Goal: Navigation & Orientation: Find specific page/section

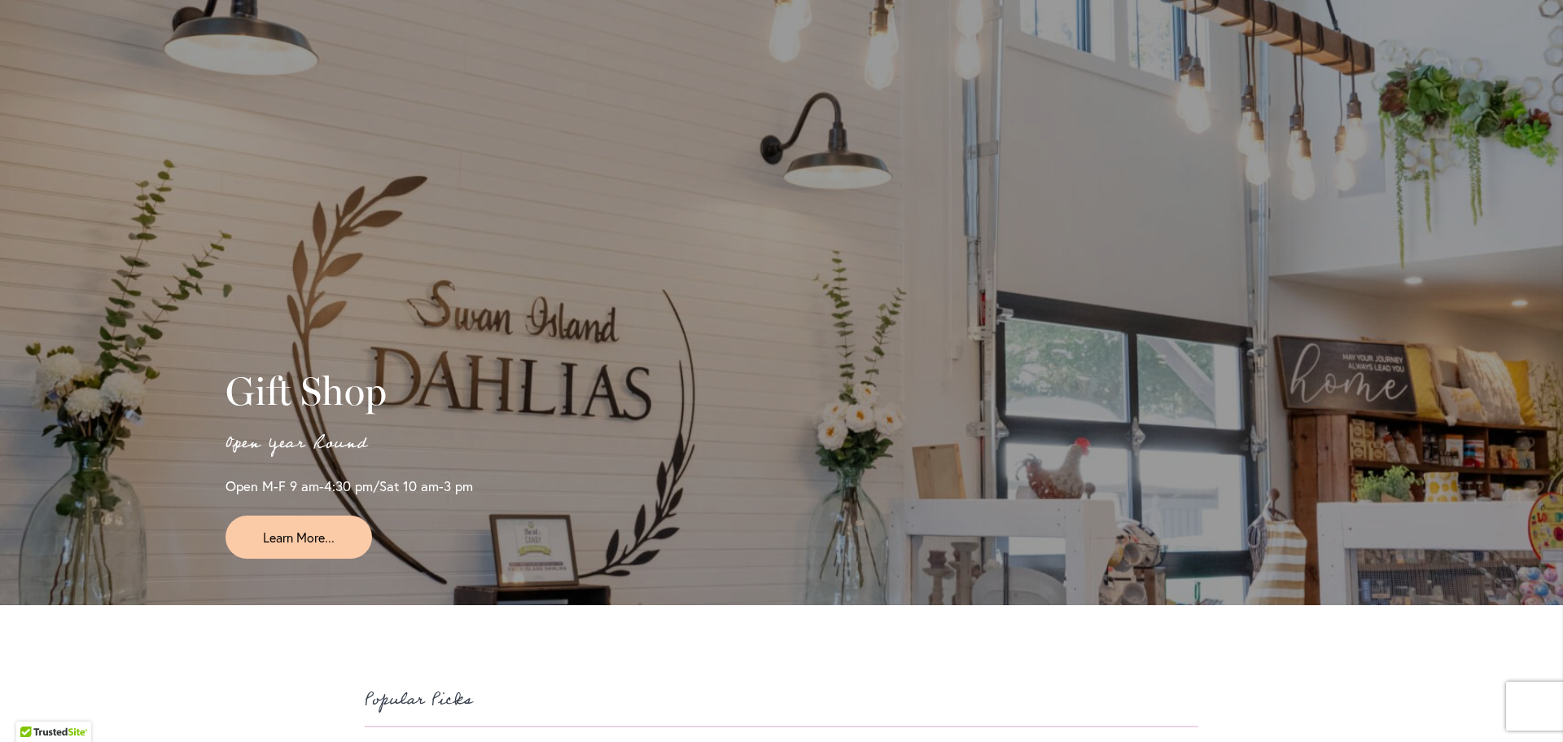
scroll to position [3744, 0]
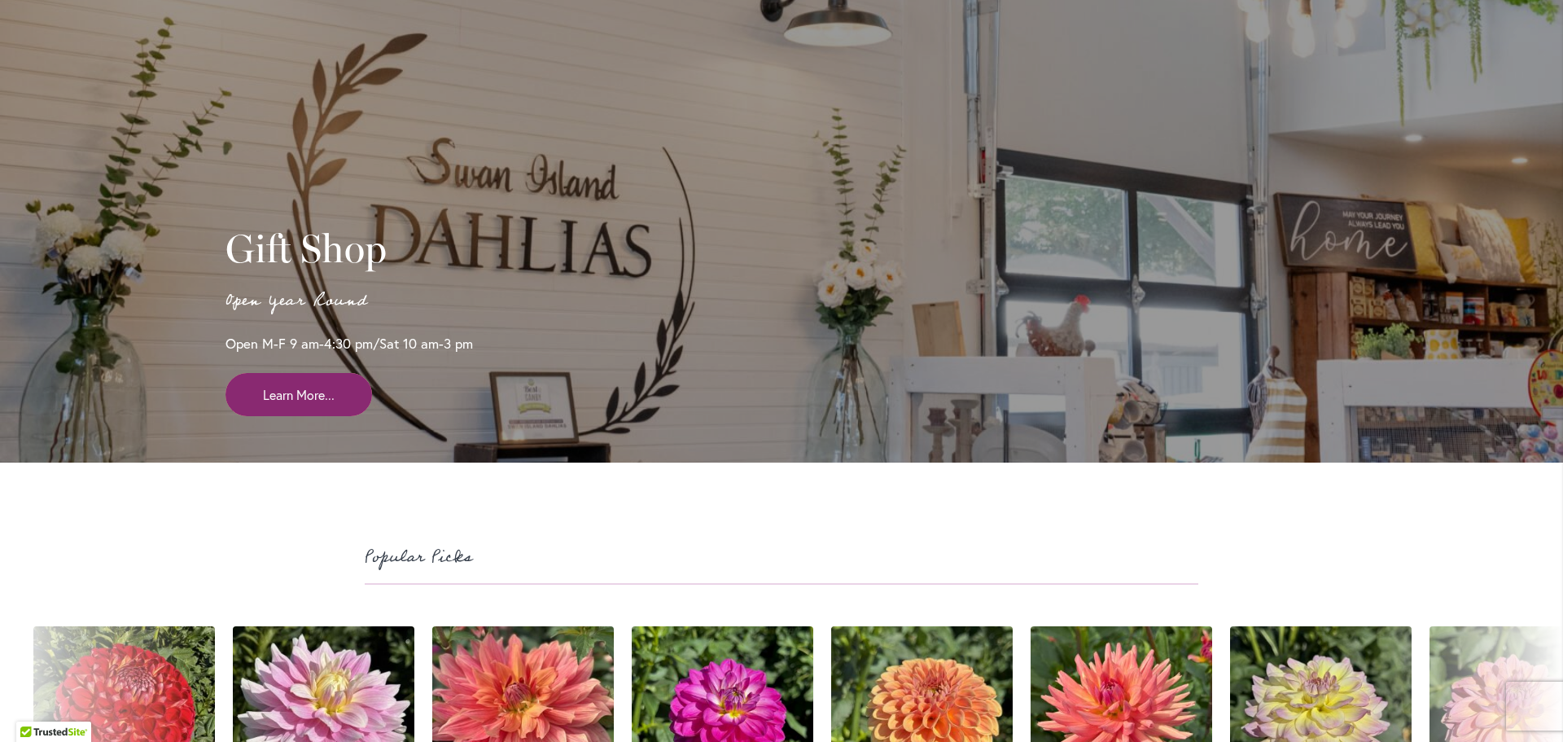
click at [319, 404] on span "Learn More..." at bounding box center [299, 394] width 72 height 19
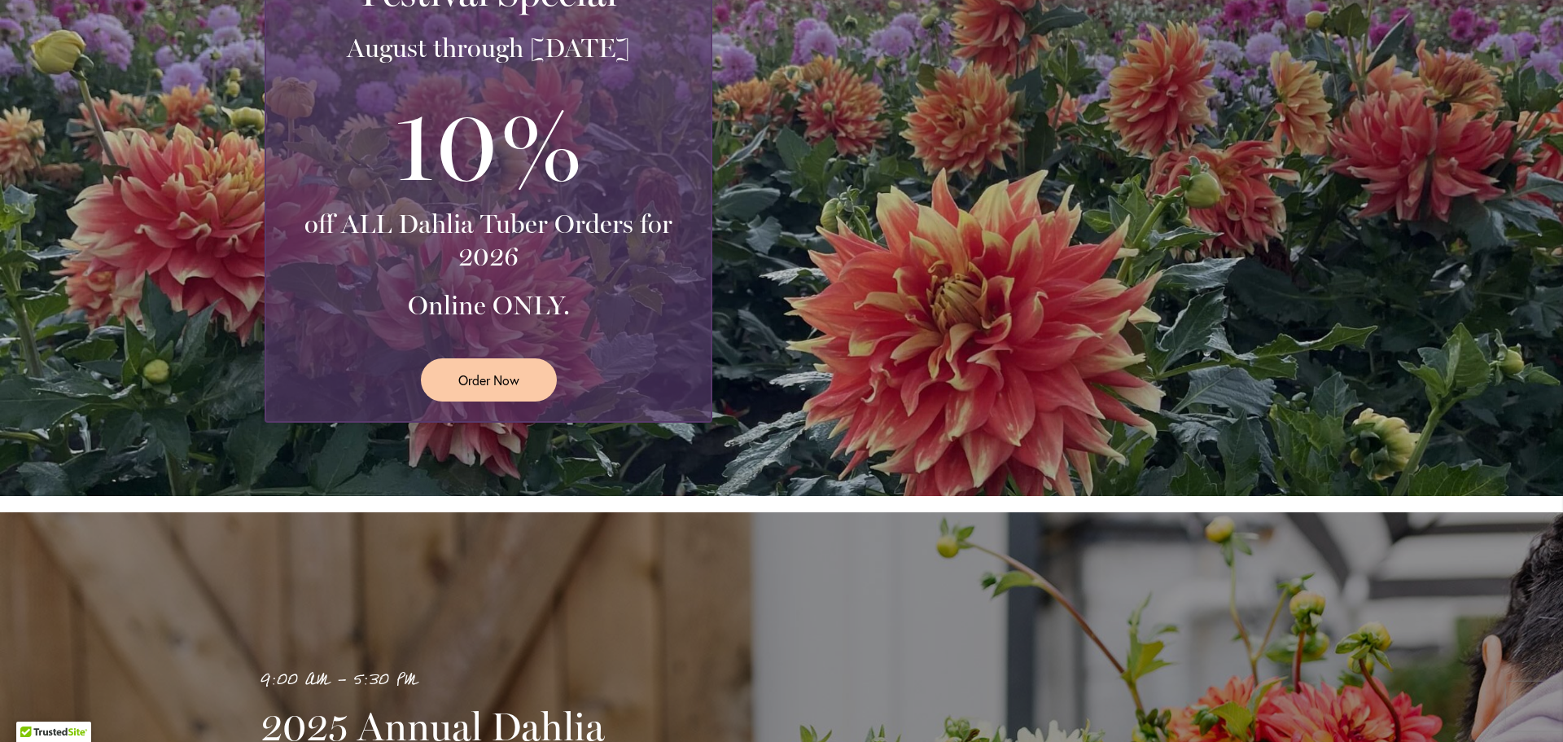
scroll to position [0, 0]
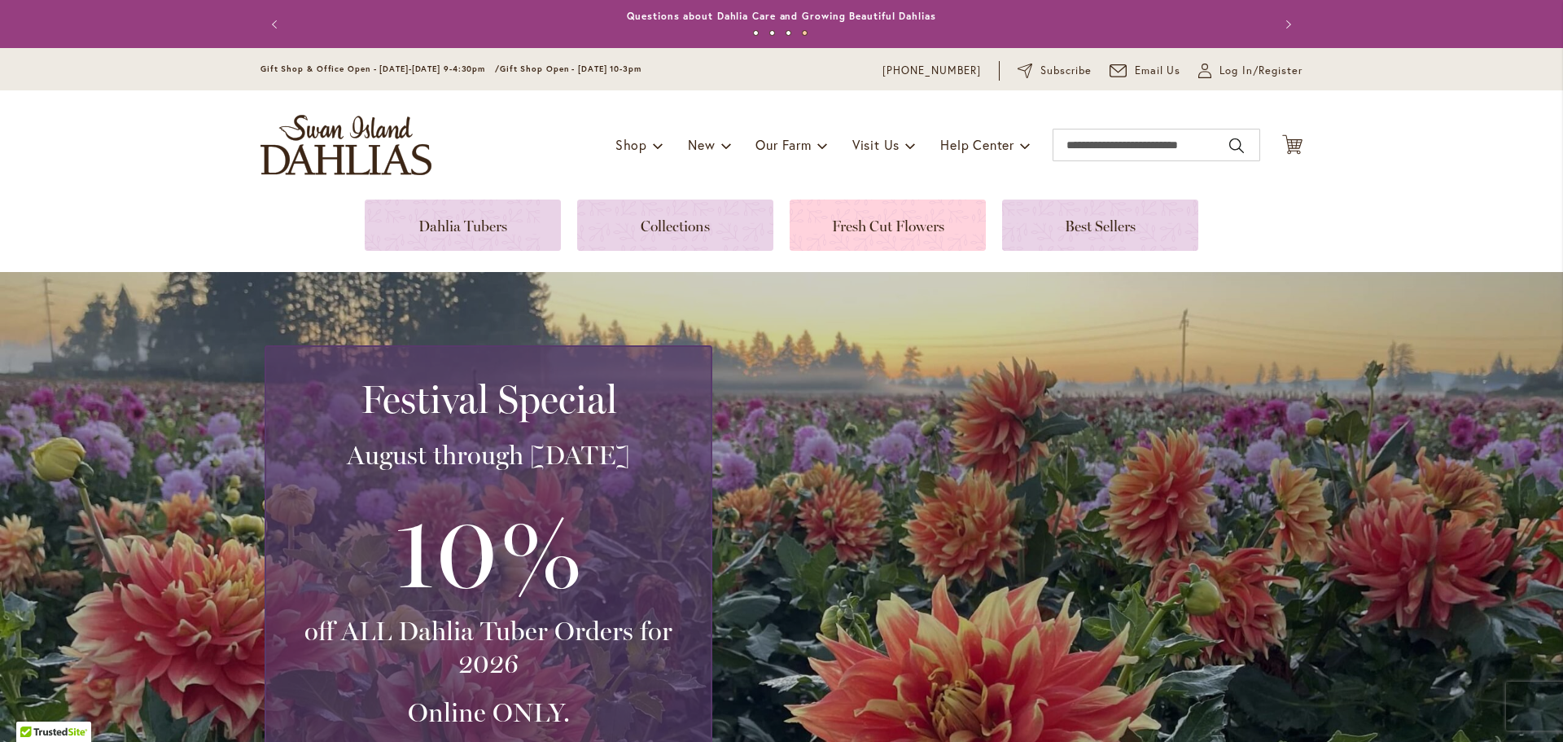
click at [828, 230] on link at bounding box center [888, 224] width 196 height 51
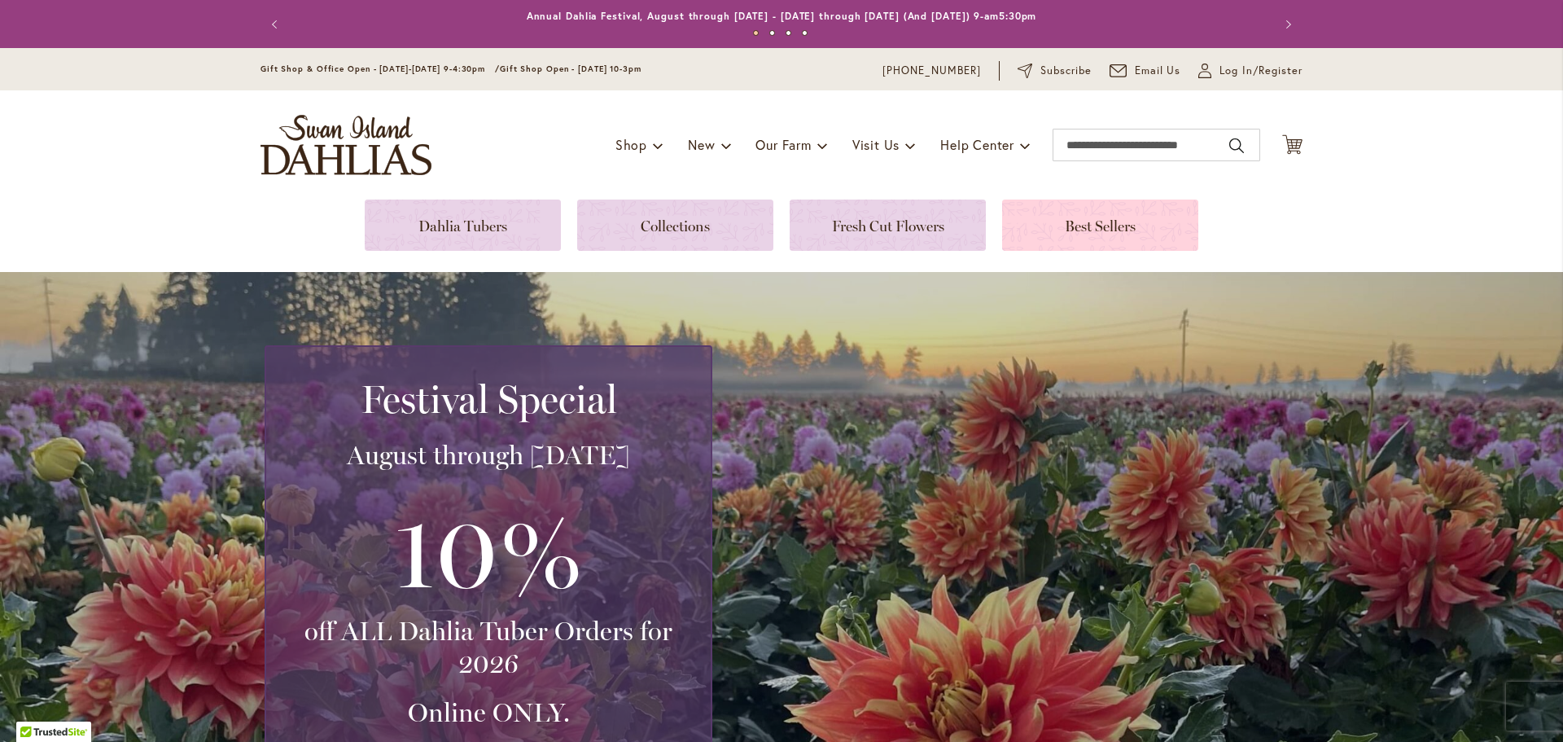
click at [1113, 238] on link at bounding box center [1100, 224] width 196 height 51
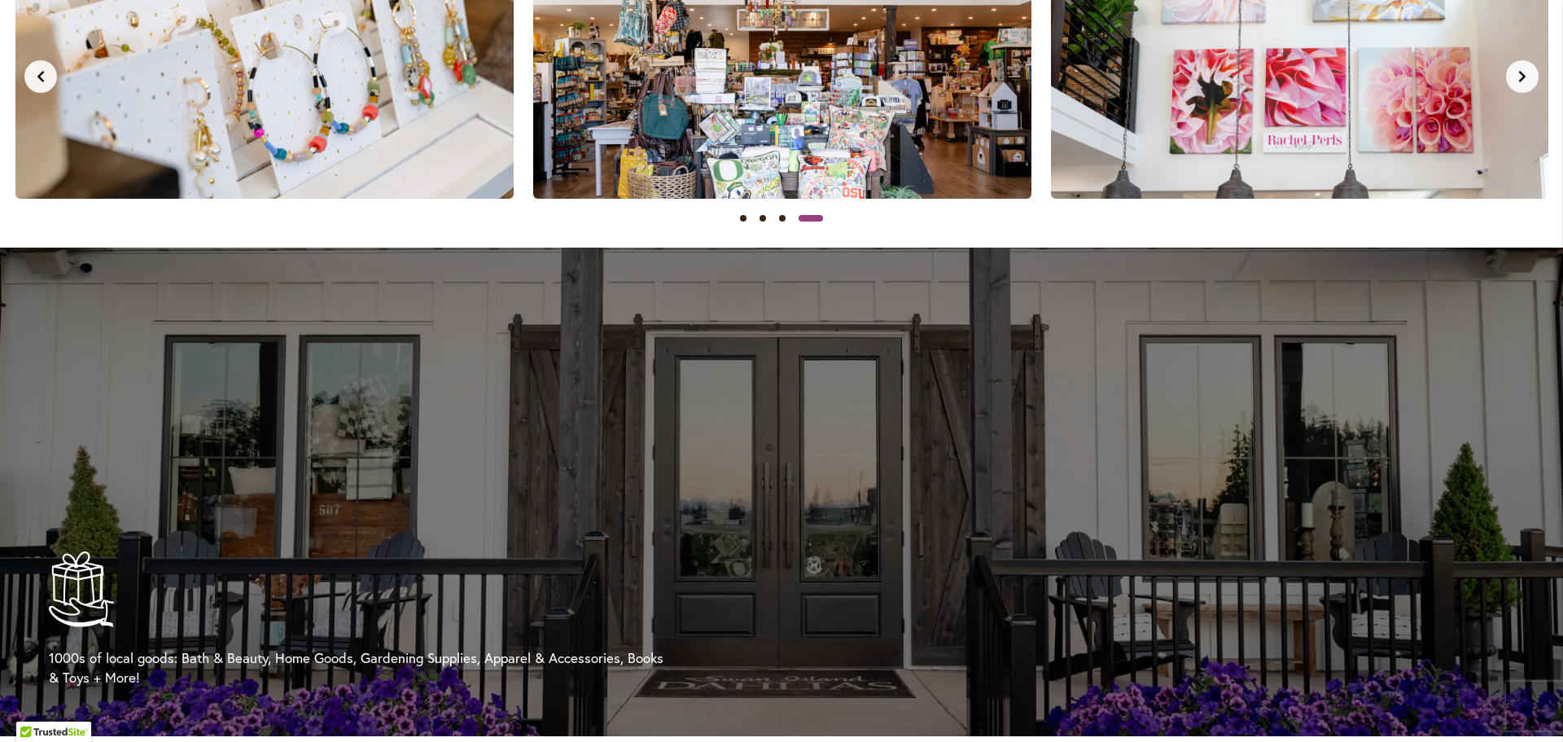
scroll to position [1546, 0]
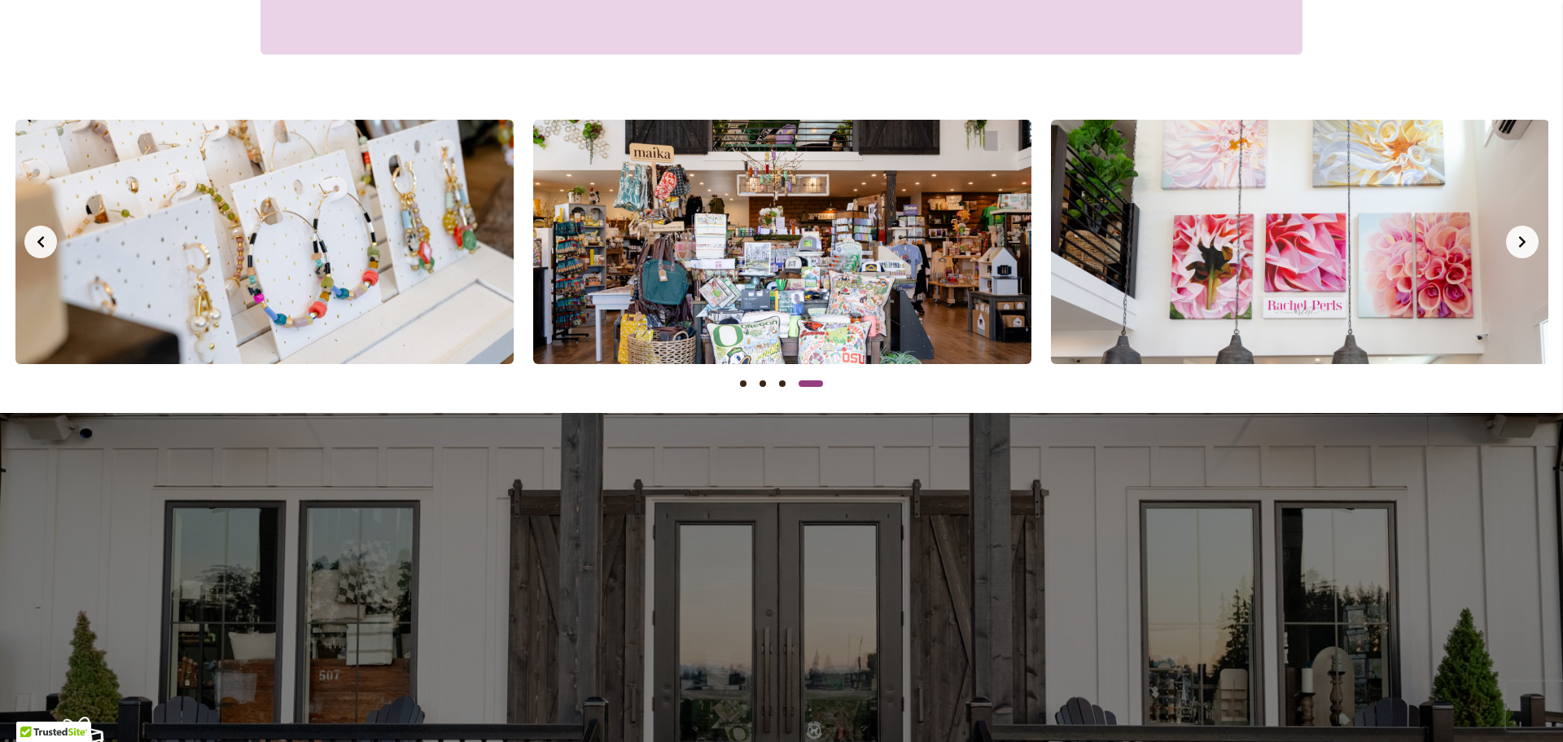
click at [1518, 253] on button "Next slide" at bounding box center [1522, 241] width 33 height 33
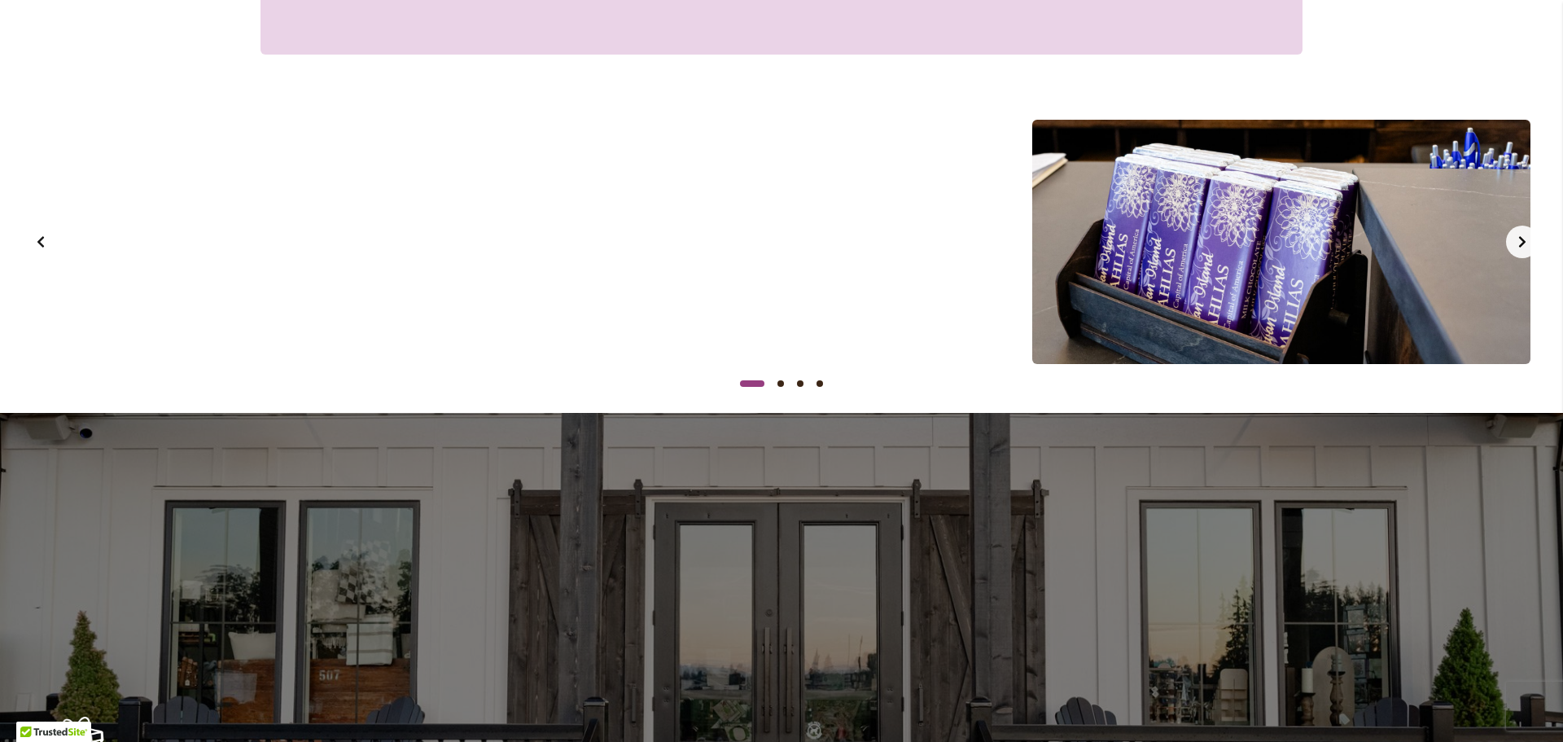
scroll to position [0, 0]
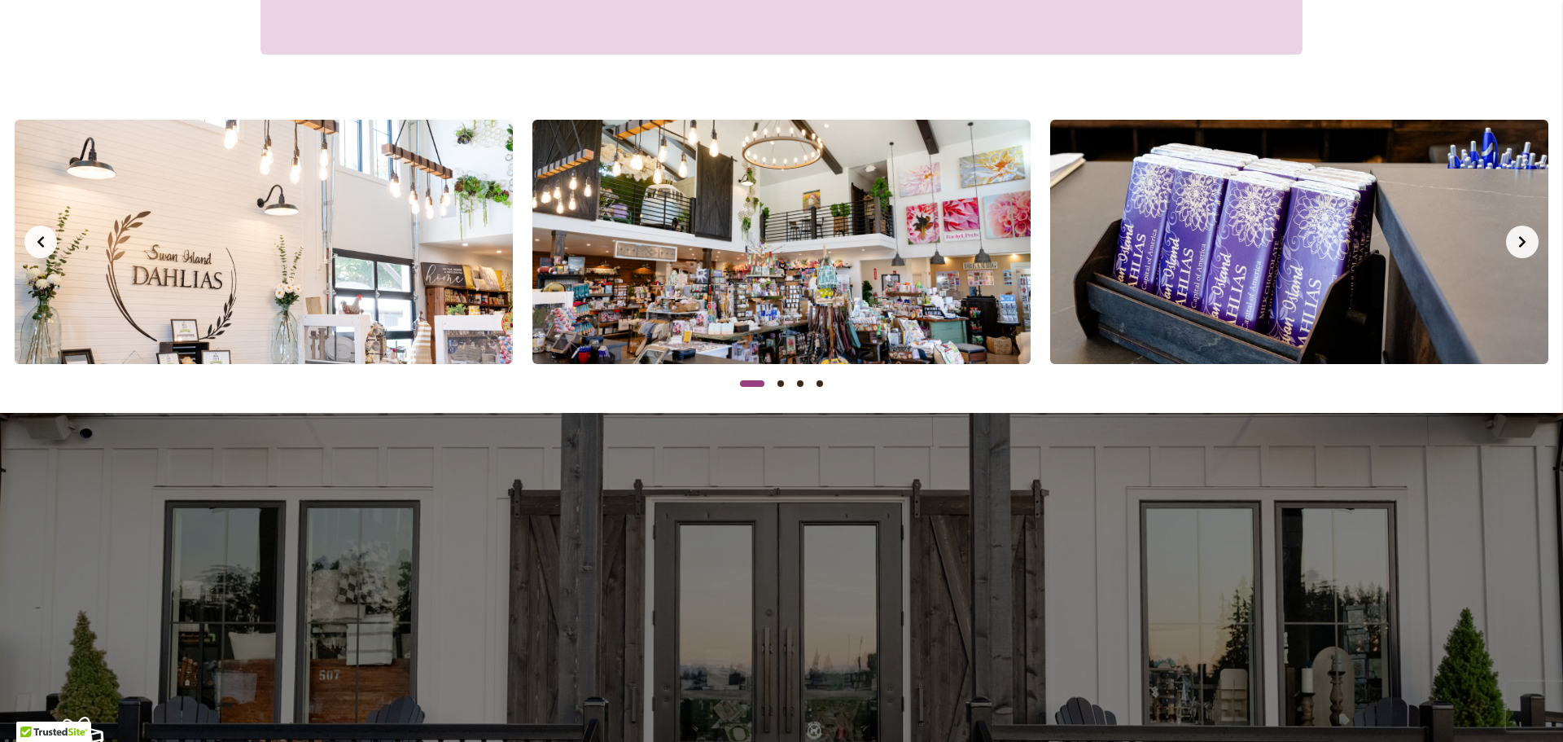
click at [1519, 250] on button "Next slide" at bounding box center [1522, 241] width 33 height 33
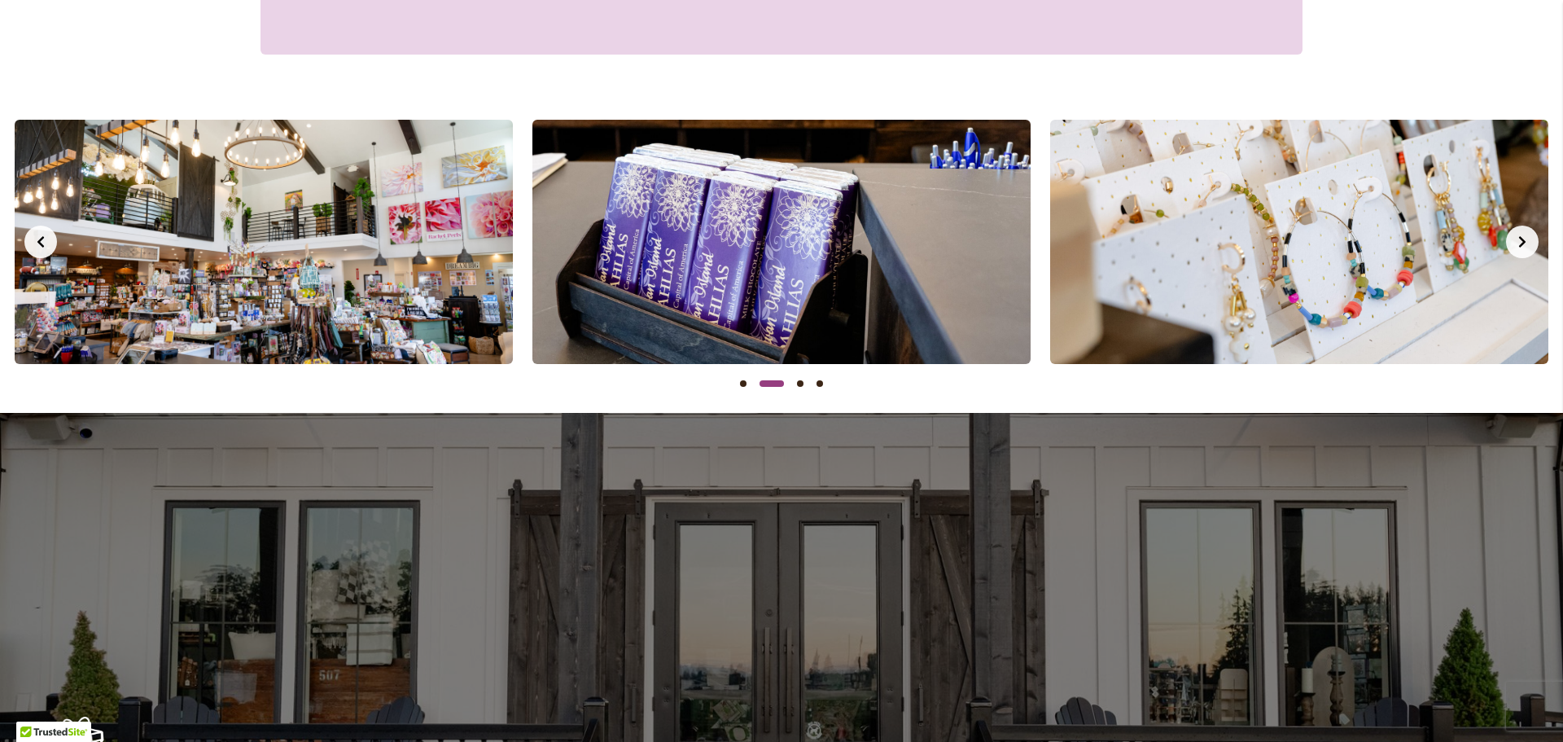
click at [1519, 250] on button "Next slide" at bounding box center [1522, 241] width 33 height 33
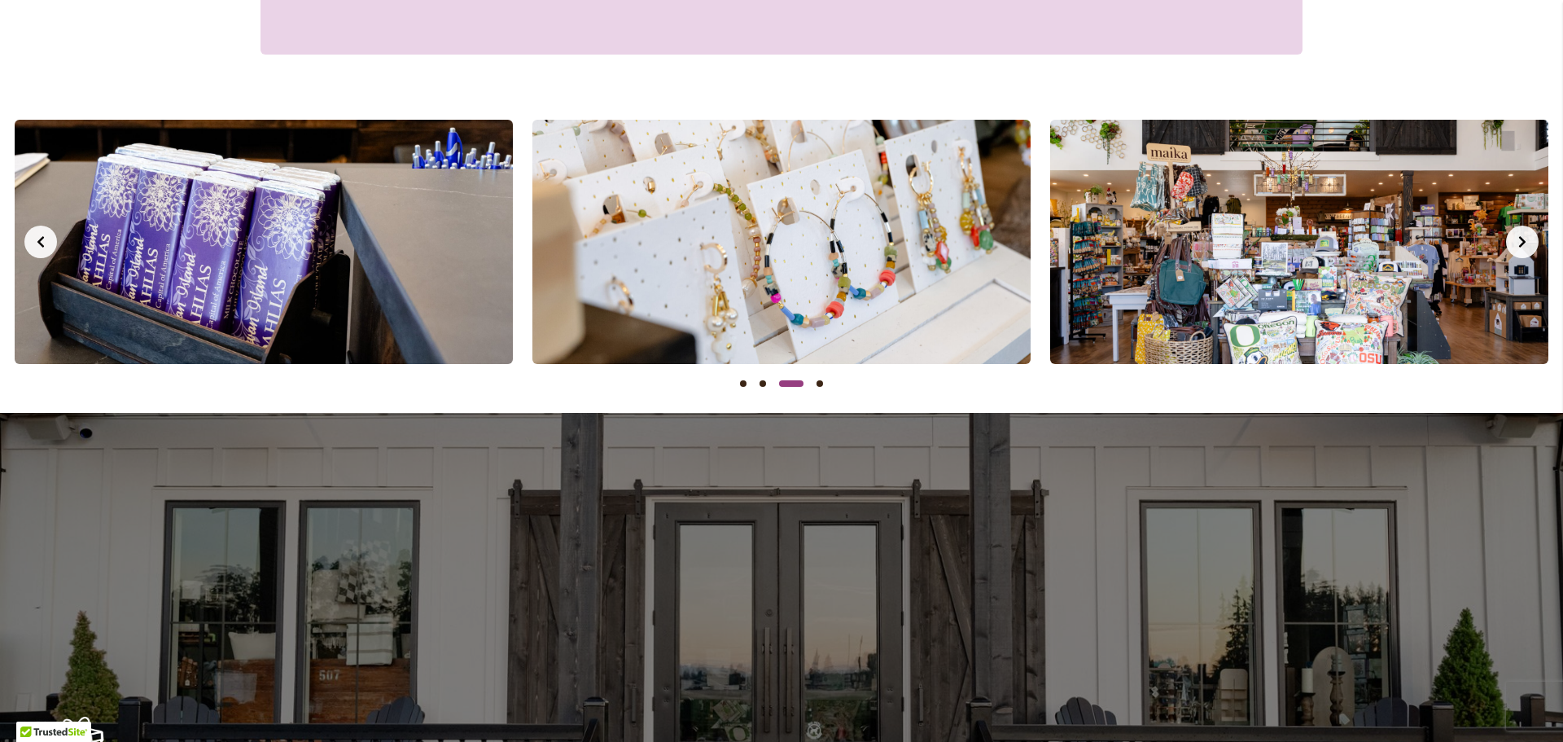
click at [1519, 250] on button "Next slide" at bounding box center [1522, 241] width 33 height 33
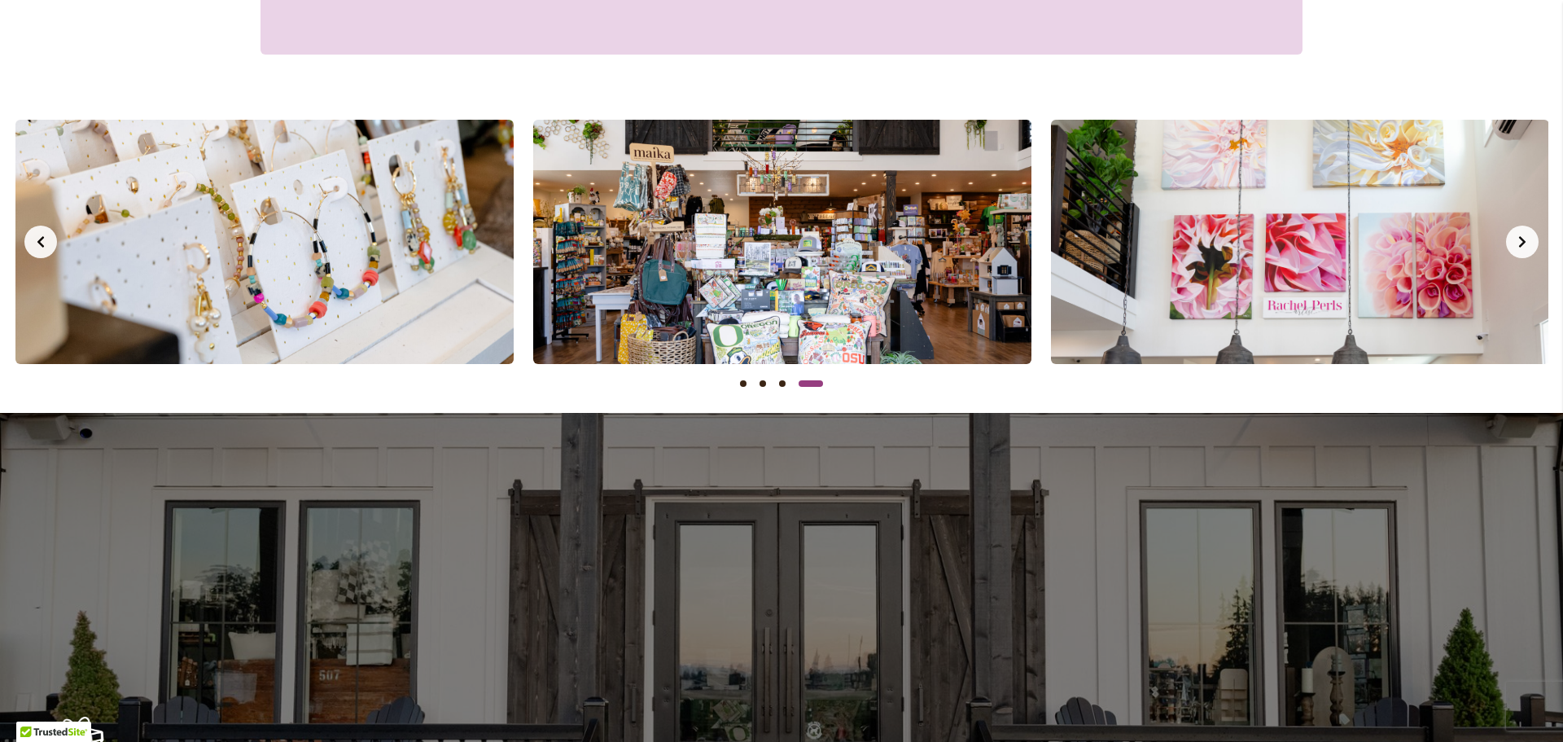
click at [1519, 250] on button "Next slide" at bounding box center [1522, 241] width 33 height 33
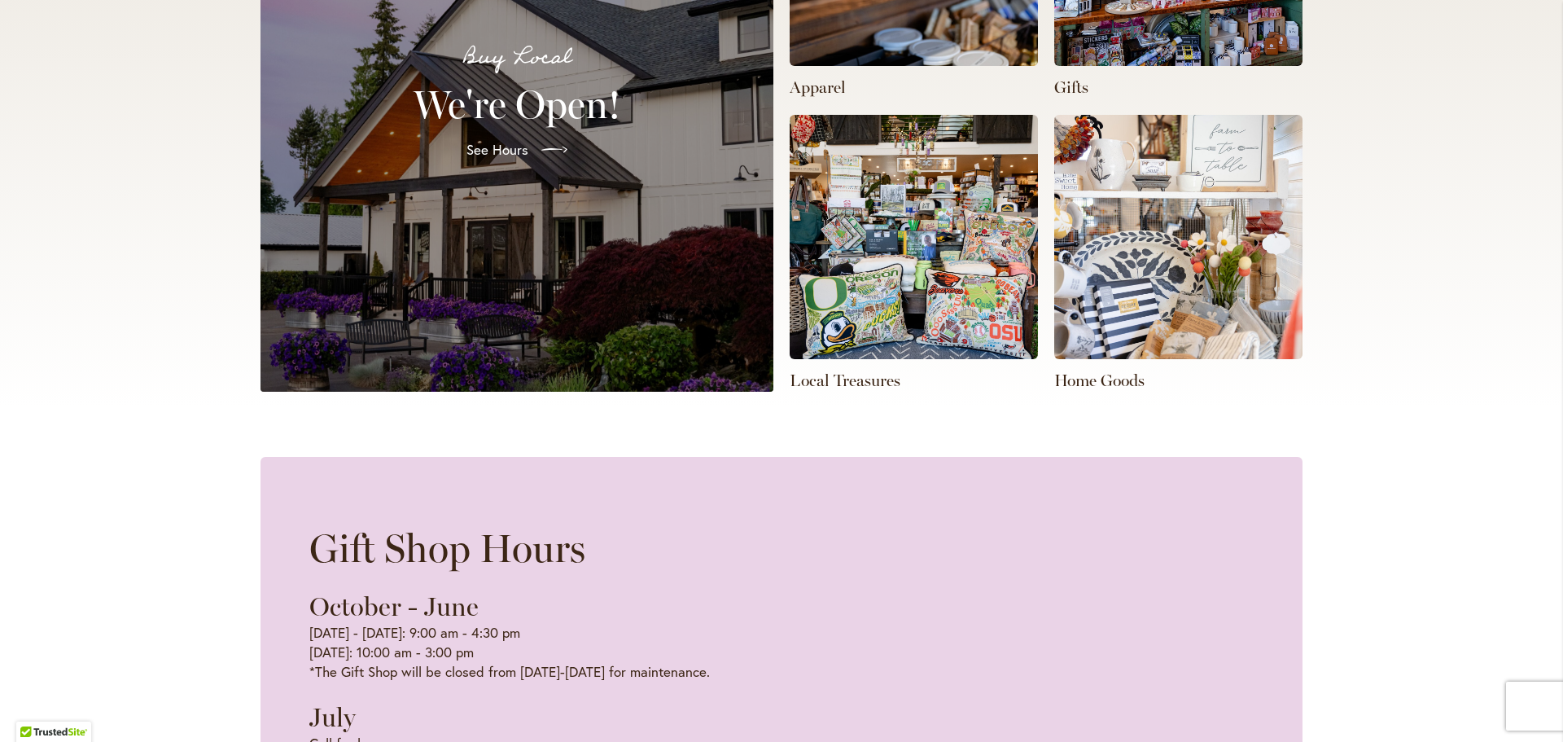
scroll to position [602, 0]
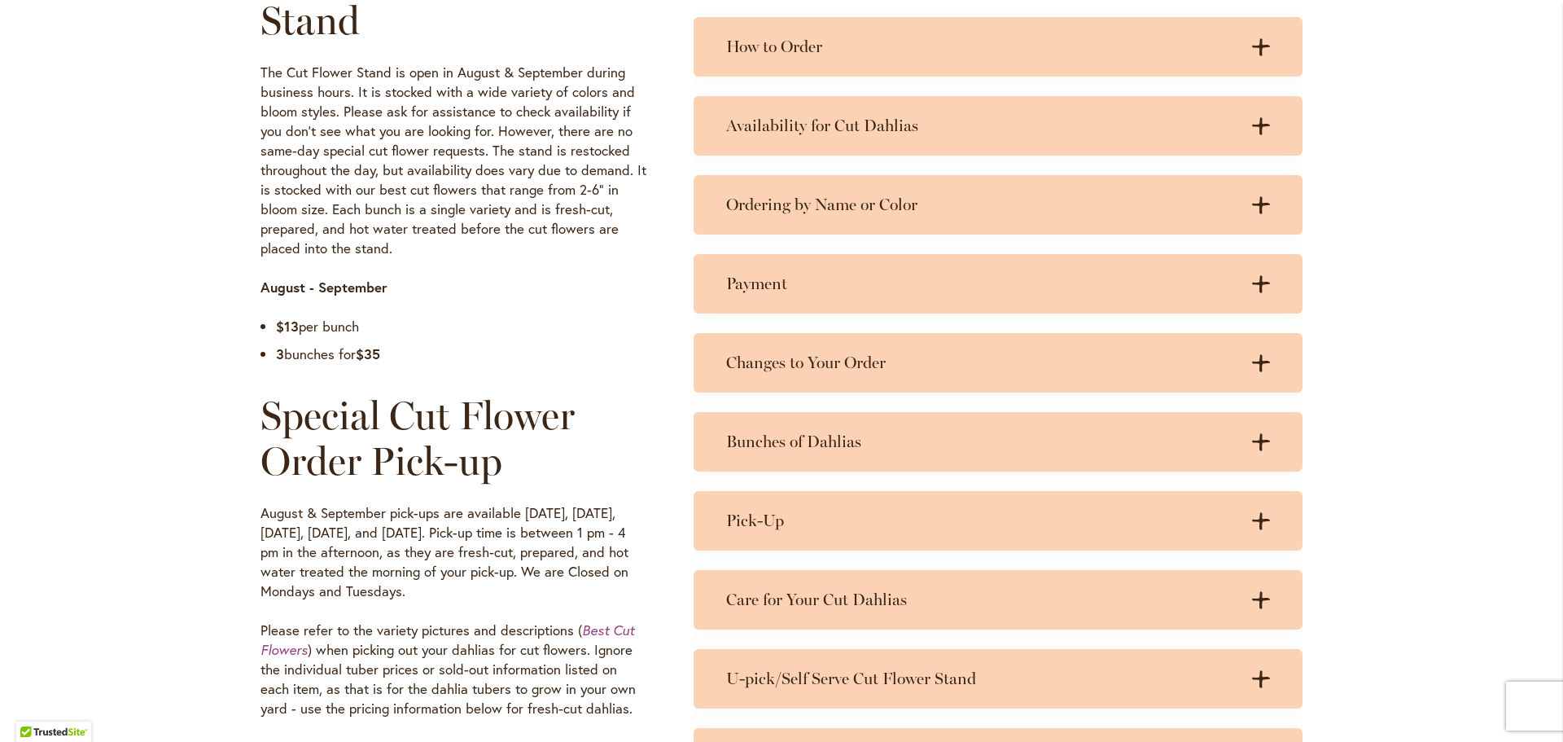
scroll to position [895, 0]
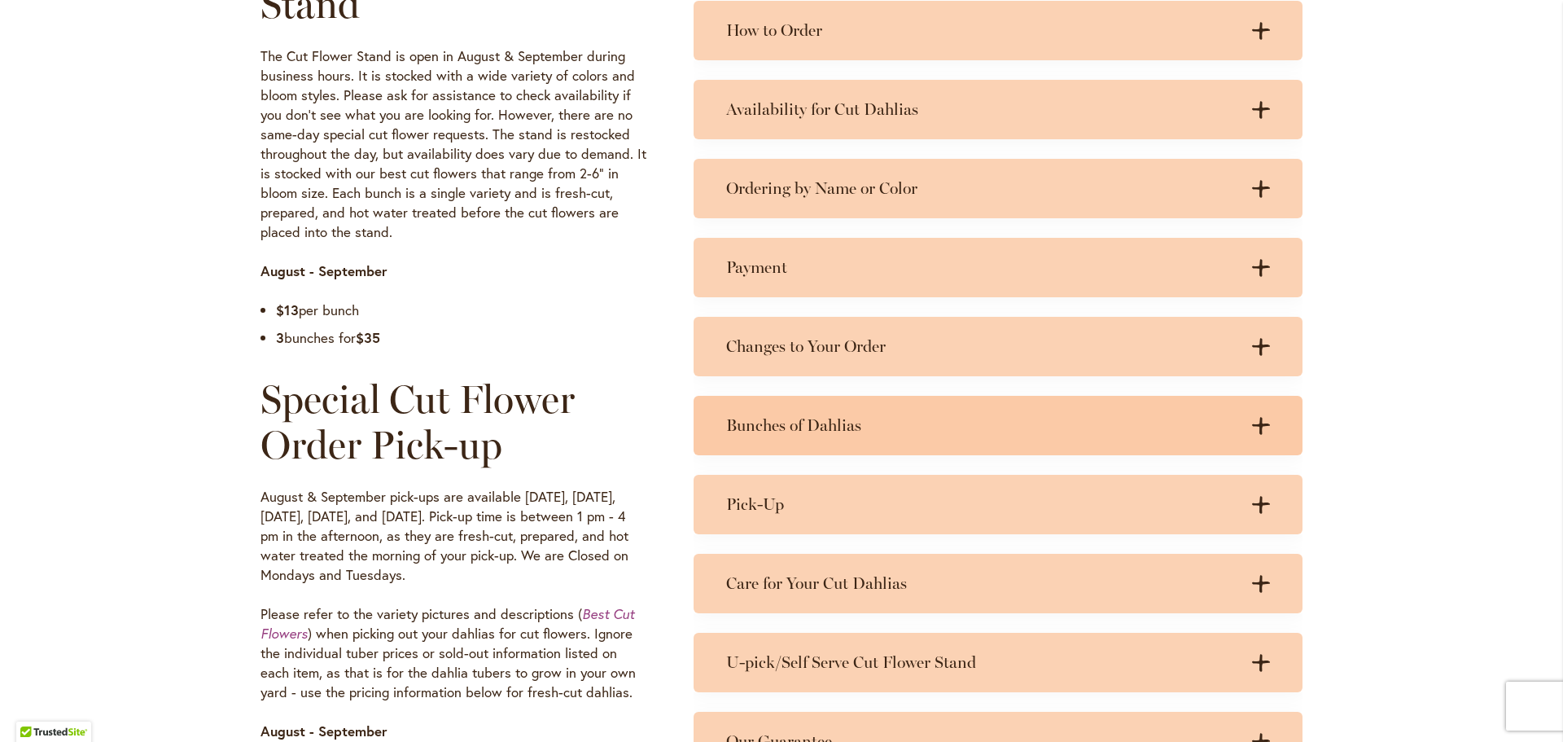
click at [1253, 422] on icon ".cls-1 { fill: #3c2616; stroke-width: 0px; }" at bounding box center [1261, 426] width 18 height 18
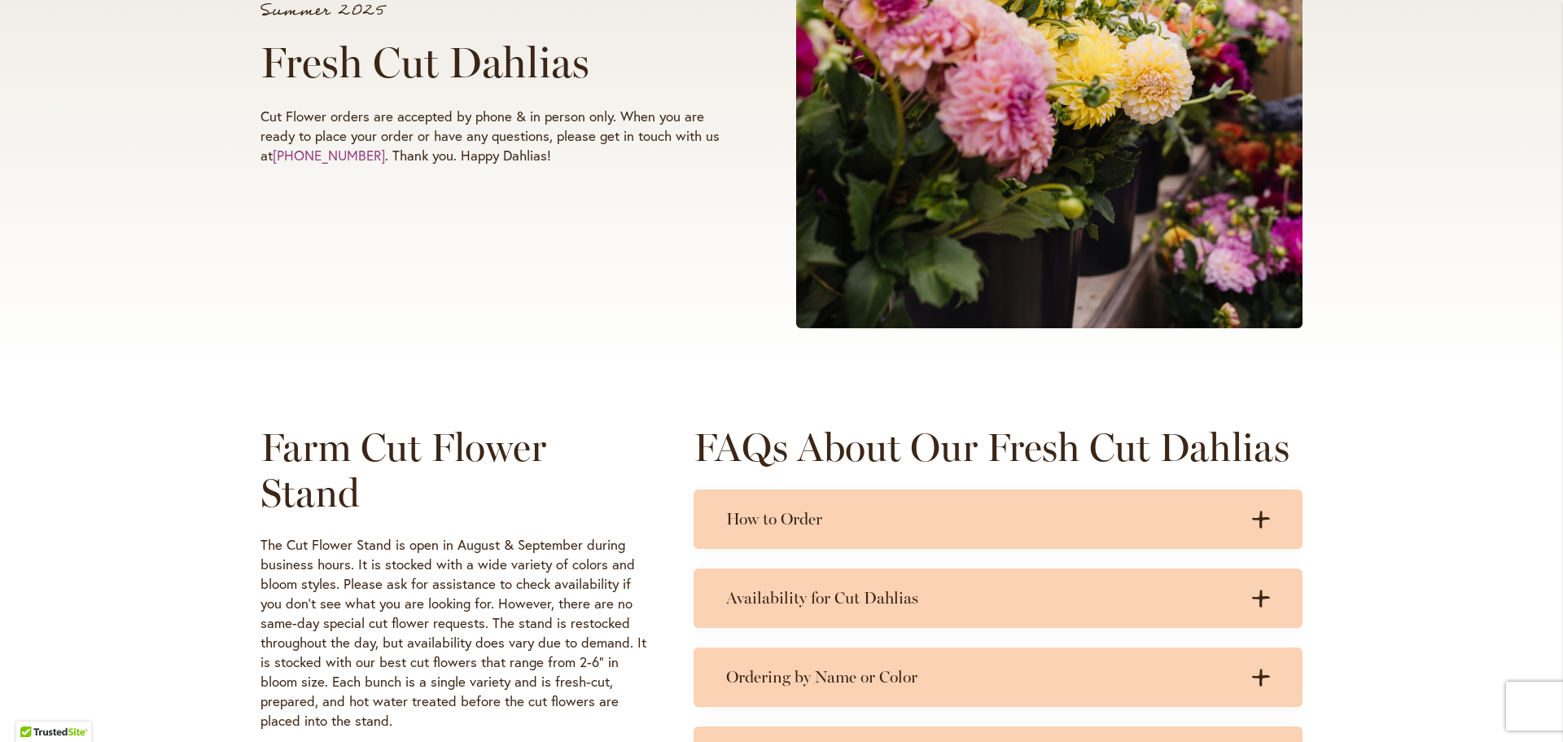
scroll to position [0, 0]
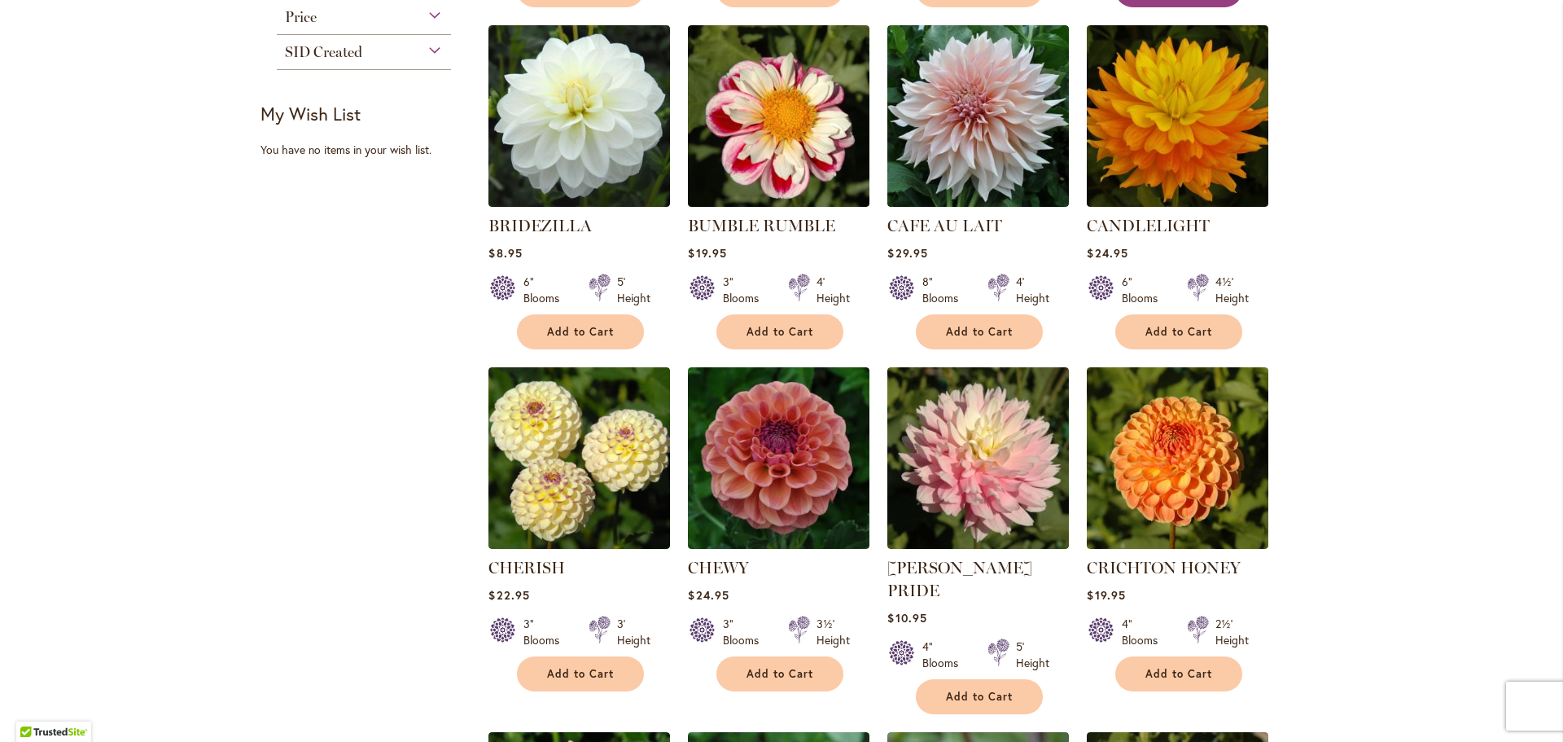
scroll to position [733, 0]
